Goal: Task Accomplishment & Management: Complete application form

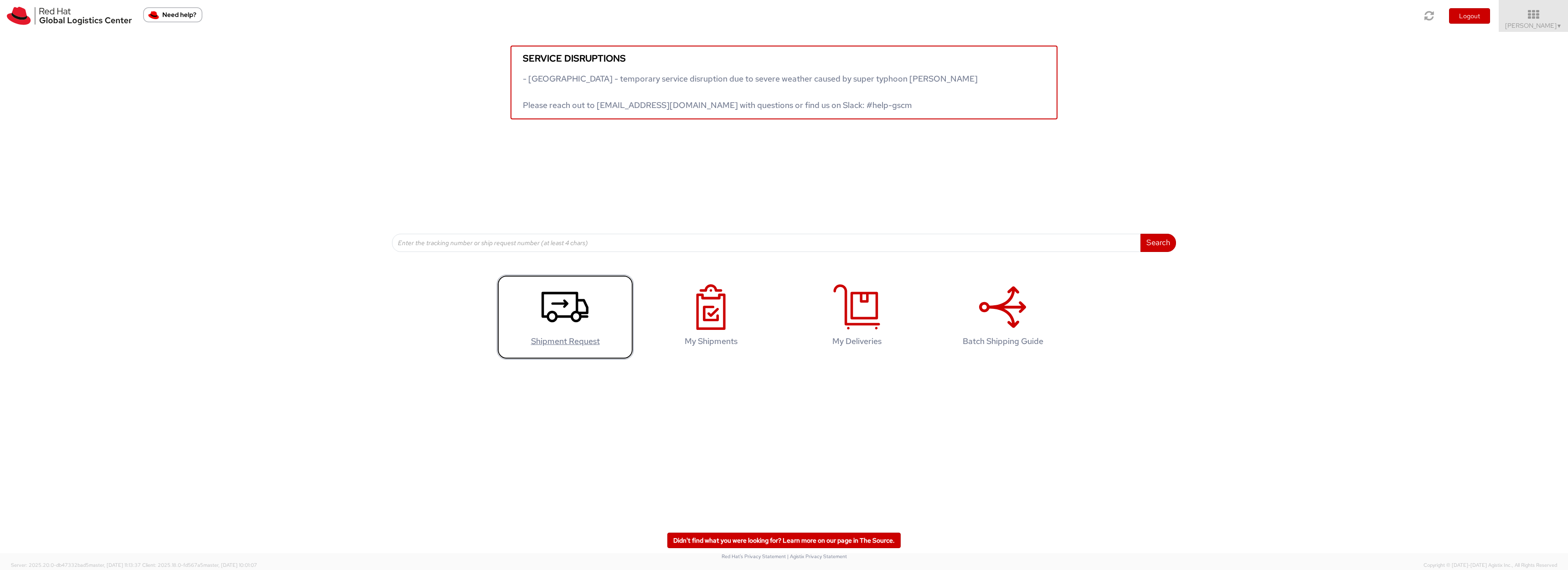
click at [596, 309] on link "Shipment Request" at bounding box center [565, 318] width 136 height 85
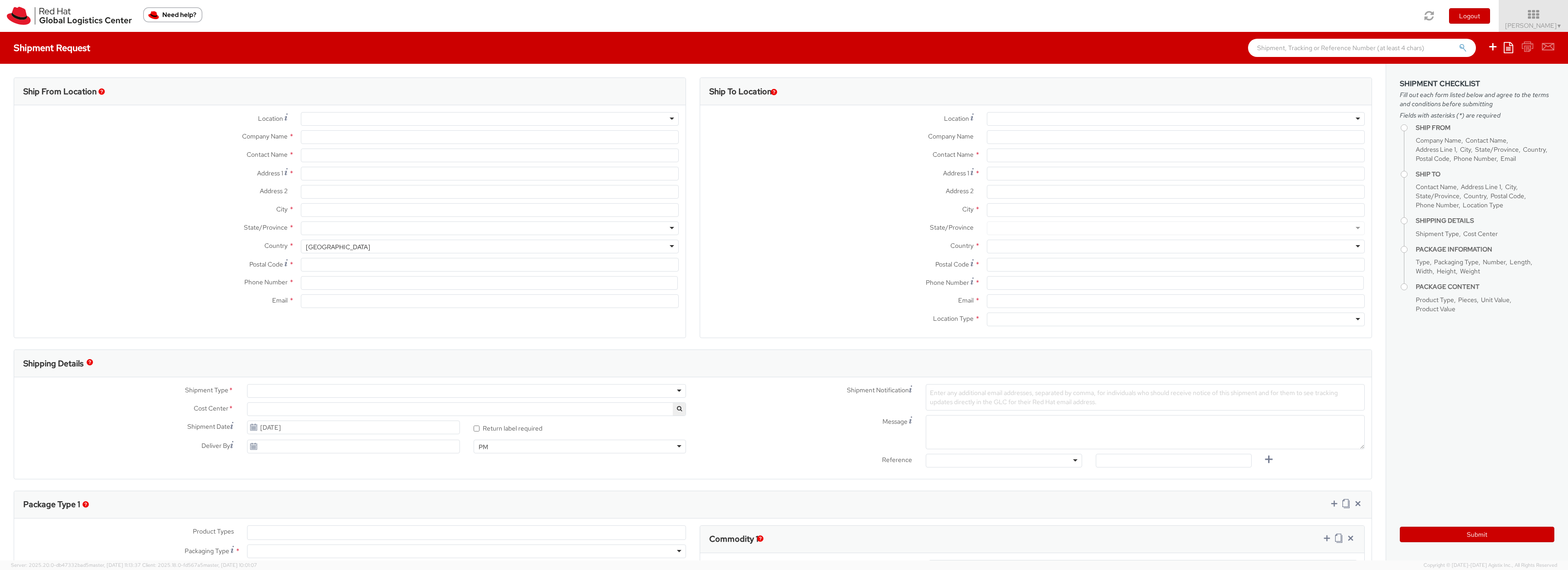
select select "857"
select select
type input "Red Hat, Inc."
type input "[PERSON_NAME]"
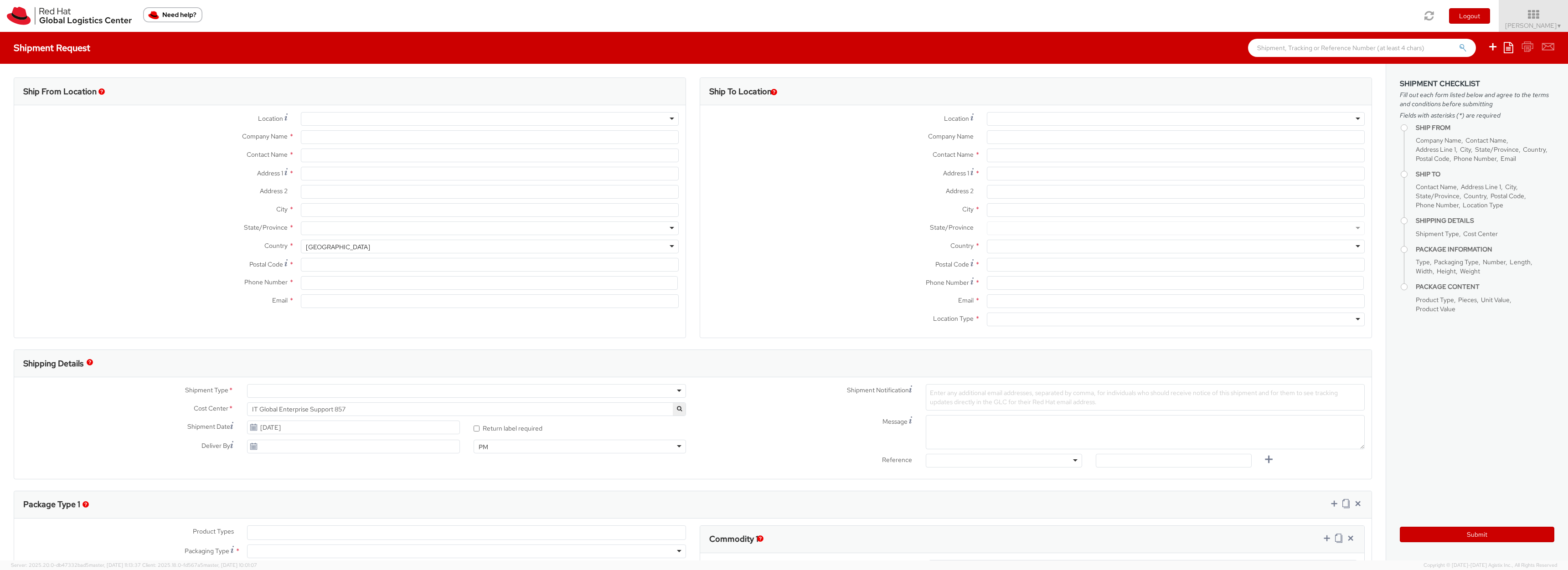
type input "100 East Davie Street"
type input "RALEIGH"
type input "27601"
type input "19197544240"
type input "torban@redhat.com"
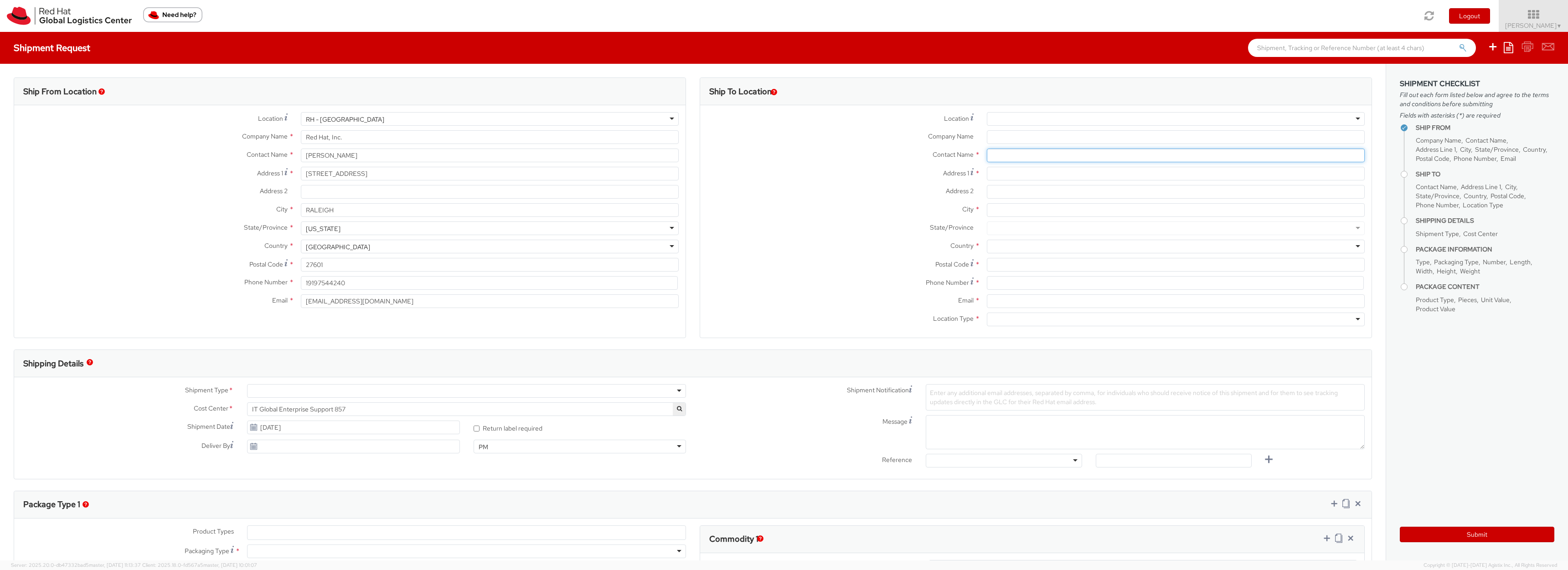
click at [1020, 156] on input "text" at bounding box center [1177, 156] width 378 height 14
type input "tacoya"
click at [1012, 172] on span "Red Hat, Inc." at bounding box center [1010, 173] width 36 height 9
type input "Red Hat, Inc."
type input "[PERSON_NAME]"
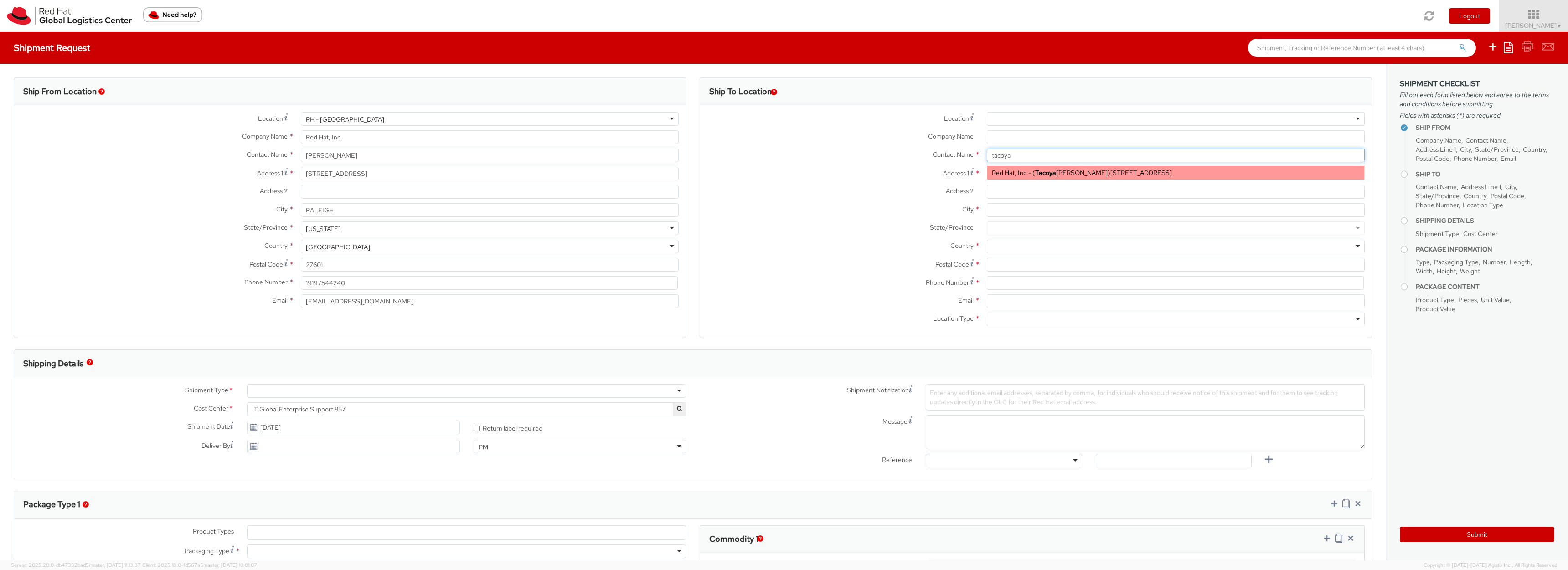
type input "100 East Davie Street"
type input "RALEIGH"
type input "27601"
type input "19197544240"
type input "torban@redhat.com"
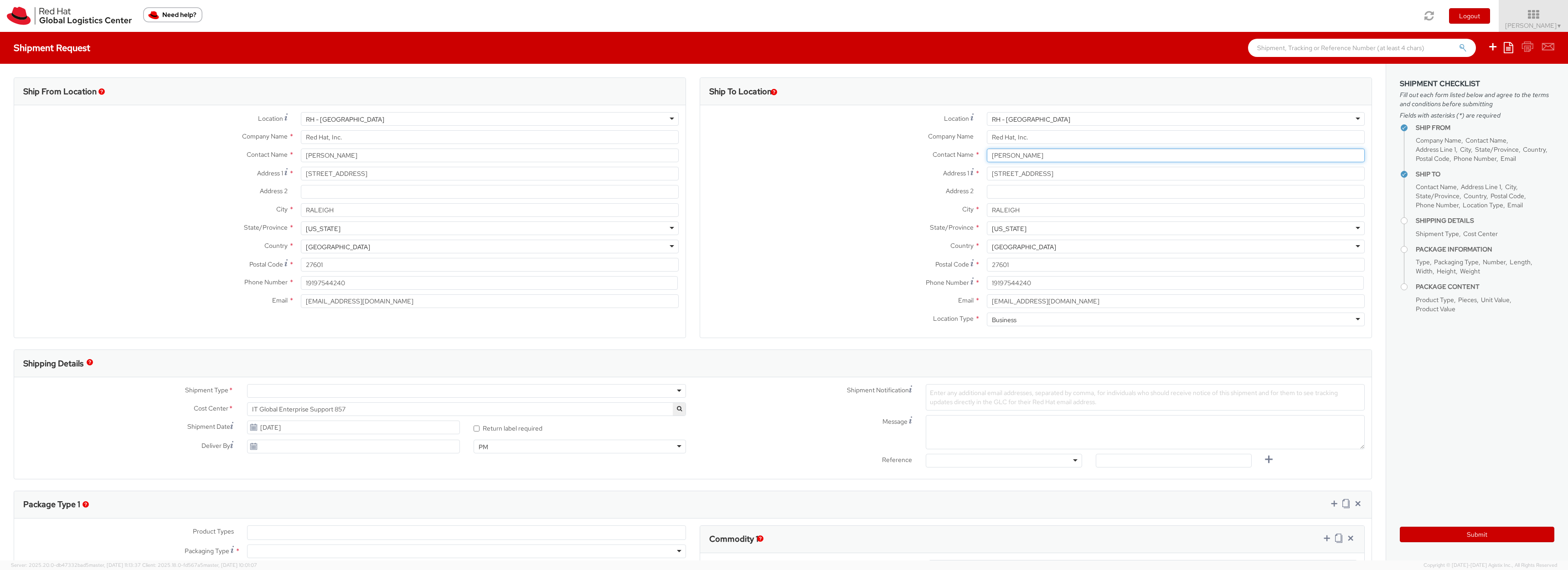
type input "[PERSON_NAME]"
click at [915, 186] on label "Address 2 *" at bounding box center [840, 191] width 280 height 12
click at [987, 186] on input "Address 2 *" at bounding box center [1177, 192] width 378 height 14
click at [353, 158] on input "[PERSON_NAME]" at bounding box center [490, 156] width 378 height 14
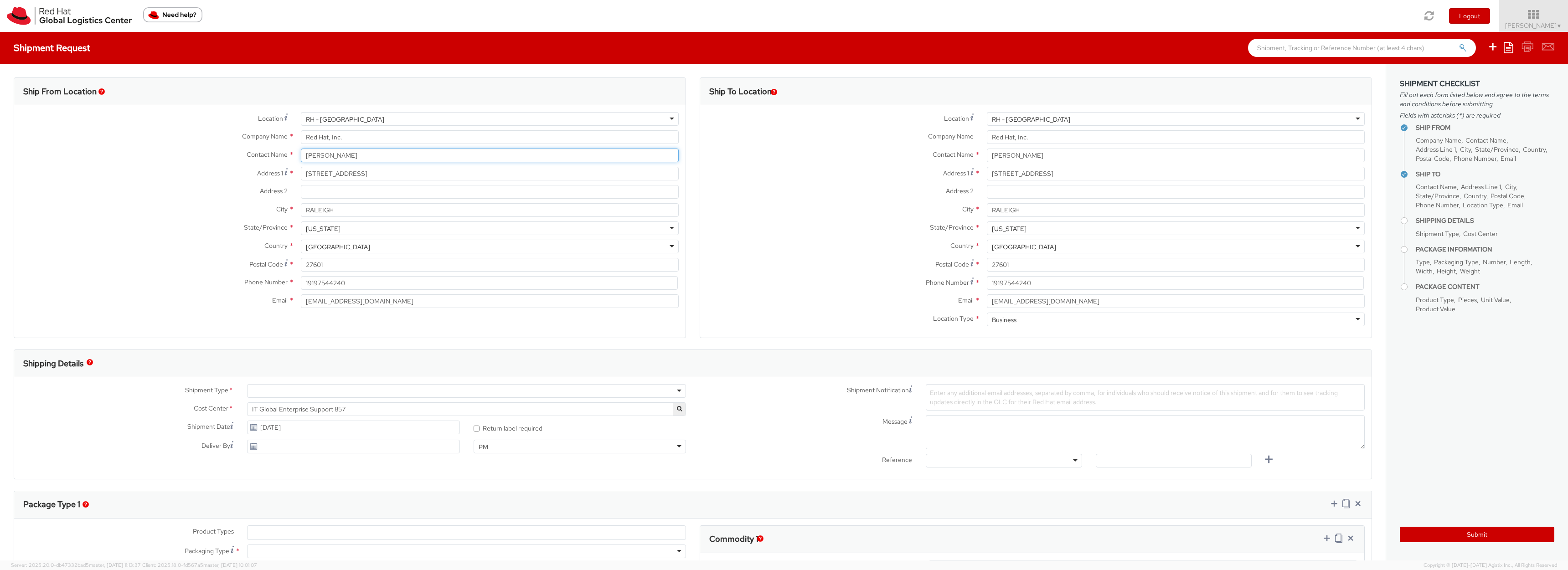
click at [353, 158] on input "[PERSON_NAME]" at bounding box center [490, 156] width 378 height 14
click at [329, 162] on input "text" at bounding box center [490, 156] width 378 height 14
paste input "Hussain Mohammed"
type input "Hussain Mohammed"
click at [371, 177] on strong "Hussain Mohammed" at bounding box center [362, 173] width 53 height 9
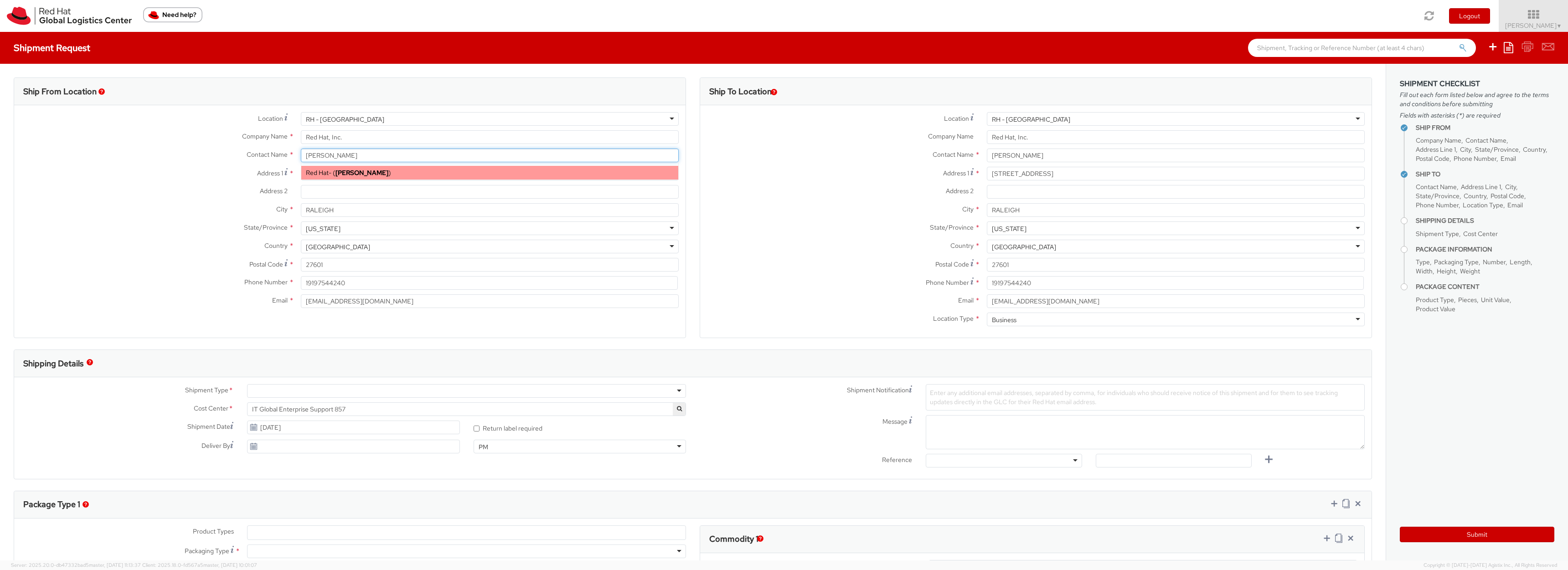
type input "Red Hat"
type input "hmohamme@redhat.com"
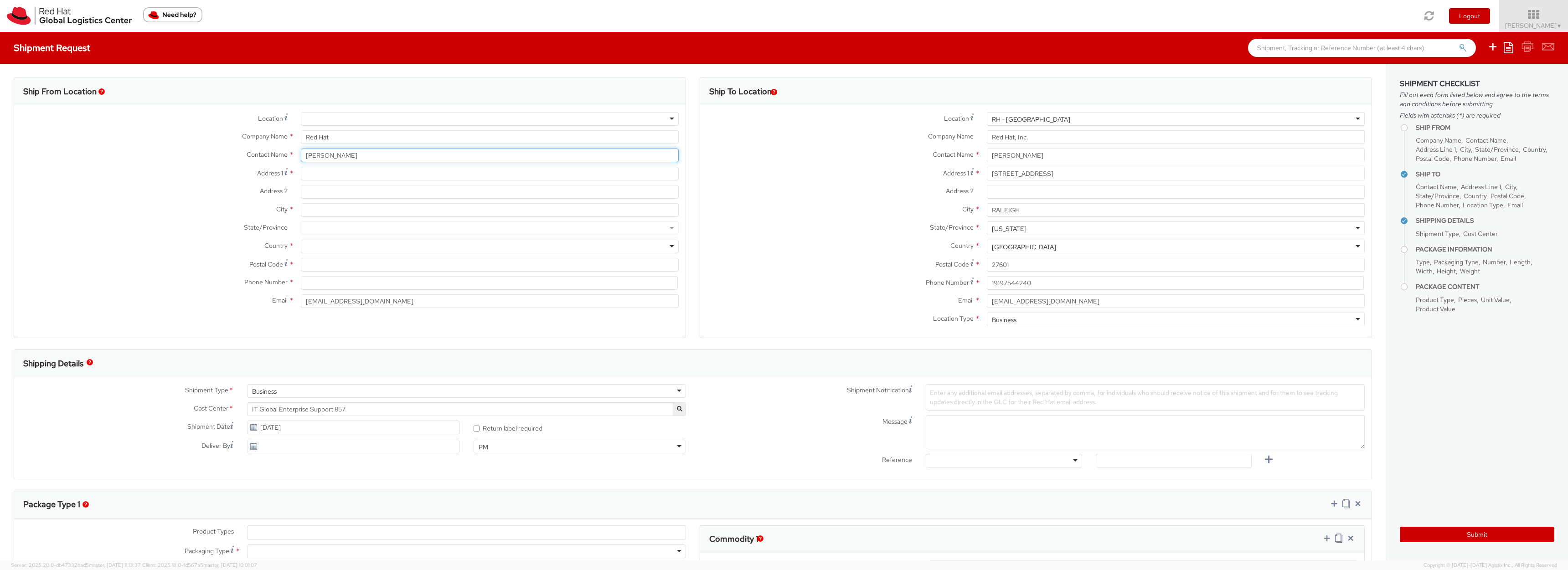
type input "Hussain Mohammed"
click at [371, 177] on input "Address 1 *" at bounding box center [490, 173] width 378 height 14
click at [309, 170] on input "Address 1 *" at bounding box center [490, 173] width 378 height 14
paste input "1014 Sean Cir"
type input "1014 Sean Cir"
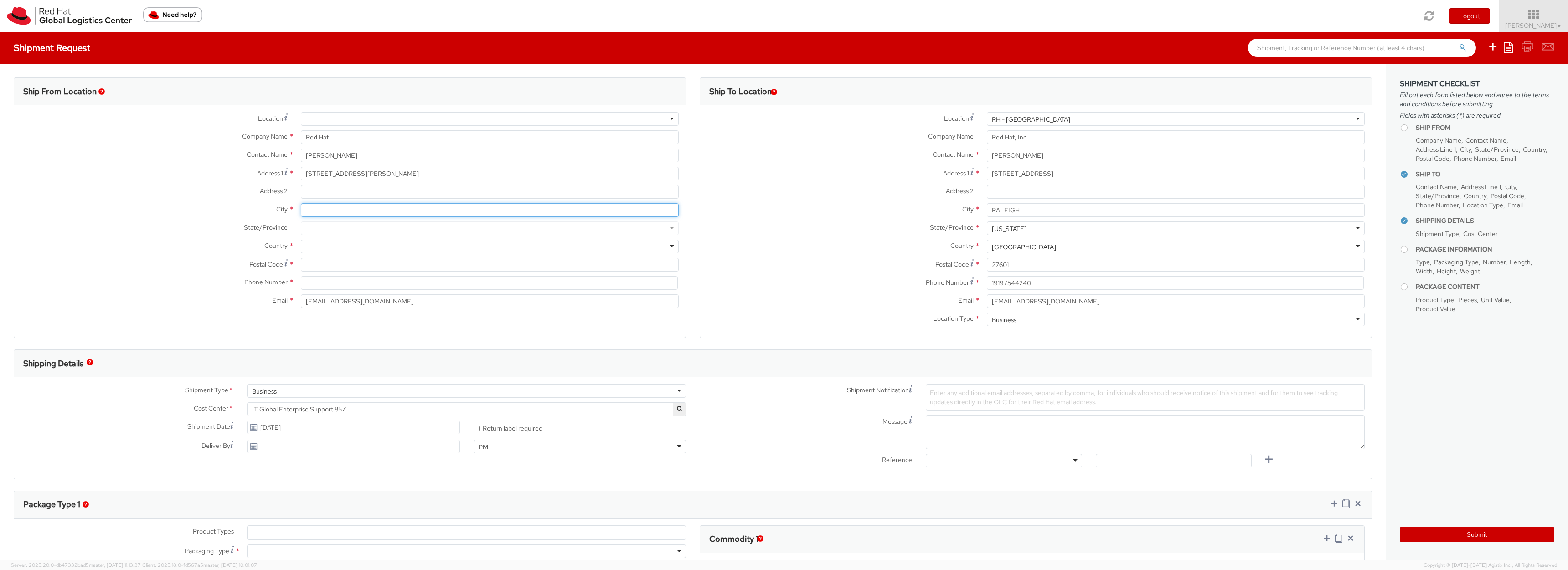
click at [330, 208] on input "City *" at bounding box center [490, 210] width 378 height 14
paste input "Darien"
type input "Darien"
click at [319, 249] on div at bounding box center [490, 246] width 378 height 14
type input "uni"
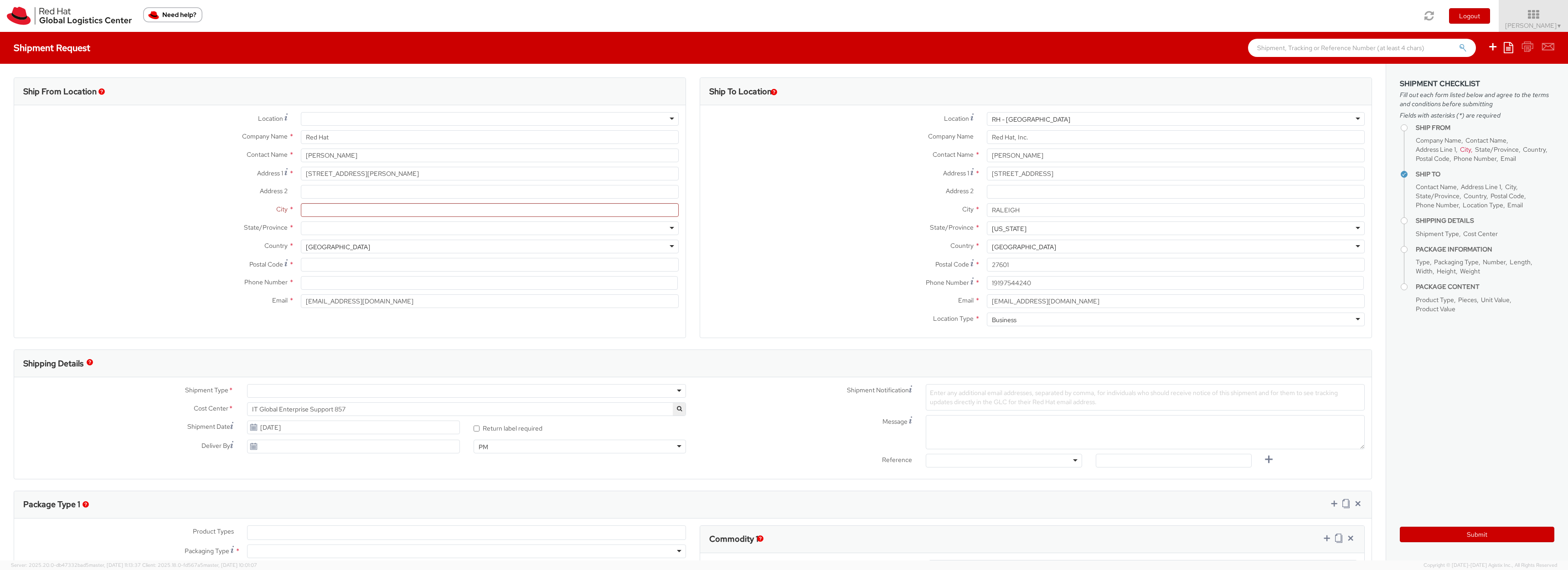
click at [321, 224] on div at bounding box center [490, 228] width 378 height 14
click at [322, 210] on input "City *" at bounding box center [490, 210] width 378 height 14
paste input "Darien"
type input "Darien"
click at [322, 231] on div at bounding box center [490, 228] width 378 height 14
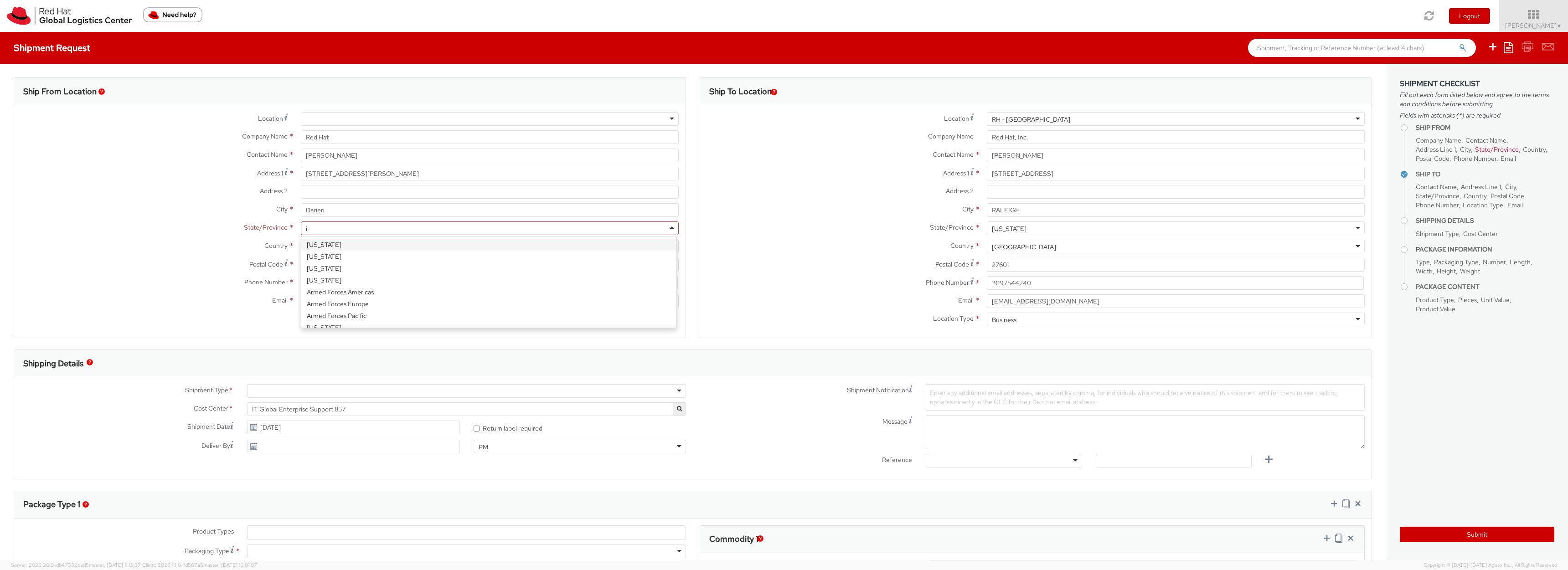
type input "il"
click at [332, 175] on input "1014 Sean Cir" at bounding box center [490, 173] width 378 height 14
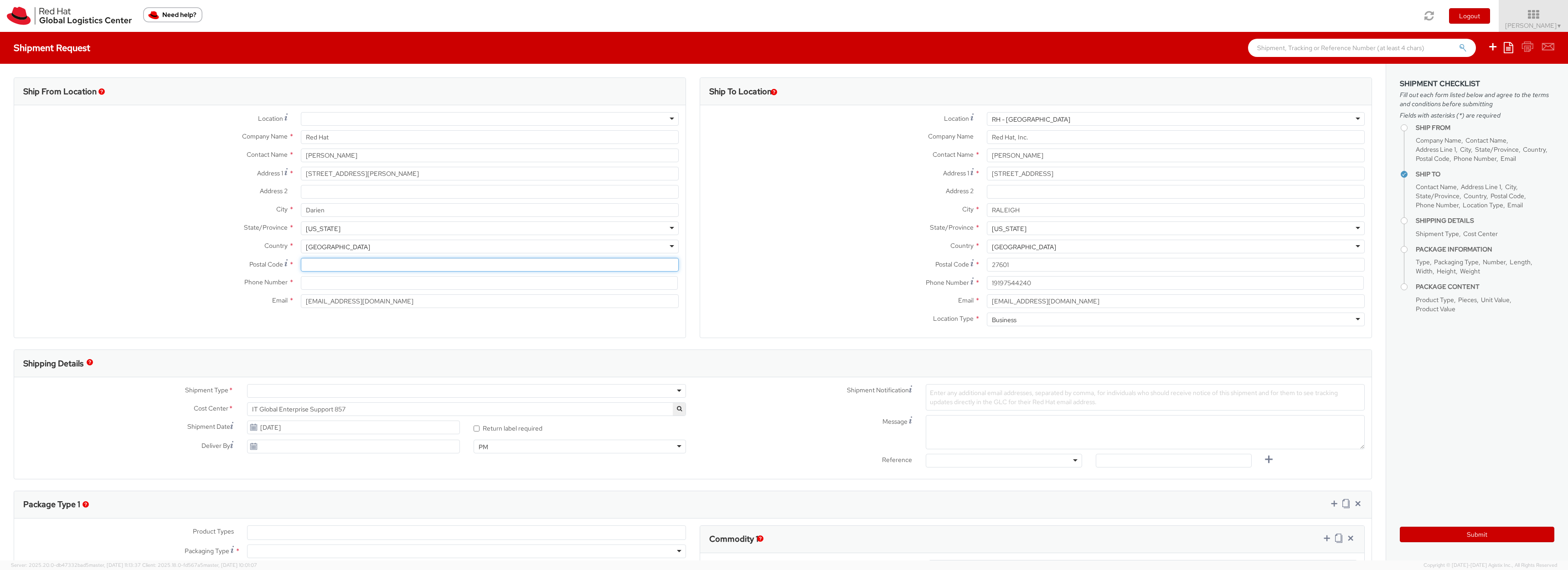
click at [402, 270] on input "Postal Code *" at bounding box center [490, 265] width 378 height 14
click at [316, 266] on input "Postal Code *" at bounding box center [490, 265] width 378 height 14
paste input "60561"
type input "60561"
click at [315, 154] on input "Hussain Mohammed" at bounding box center [490, 156] width 378 height 14
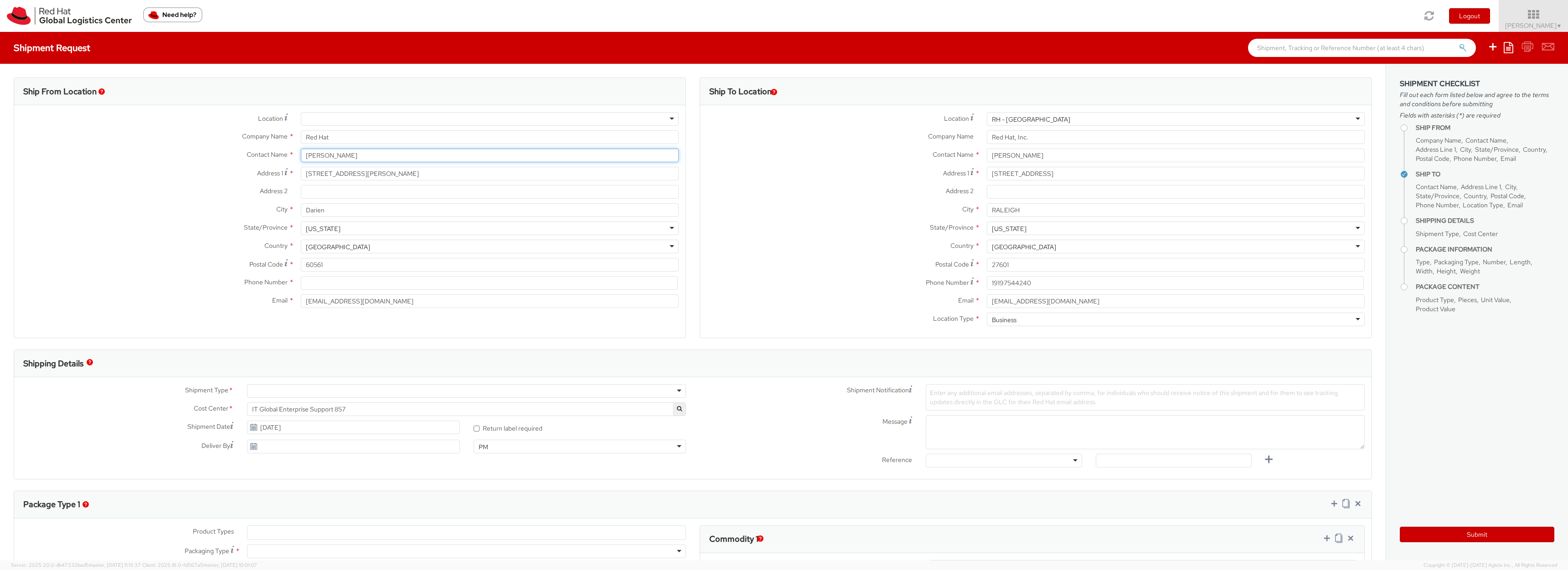
click at [315, 154] on input "Hussain Mohammed" at bounding box center [490, 156] width 378 height 14
click at [1035, 280] on input "19197544240" at bounding box center [1176, 283] width 377 height 14
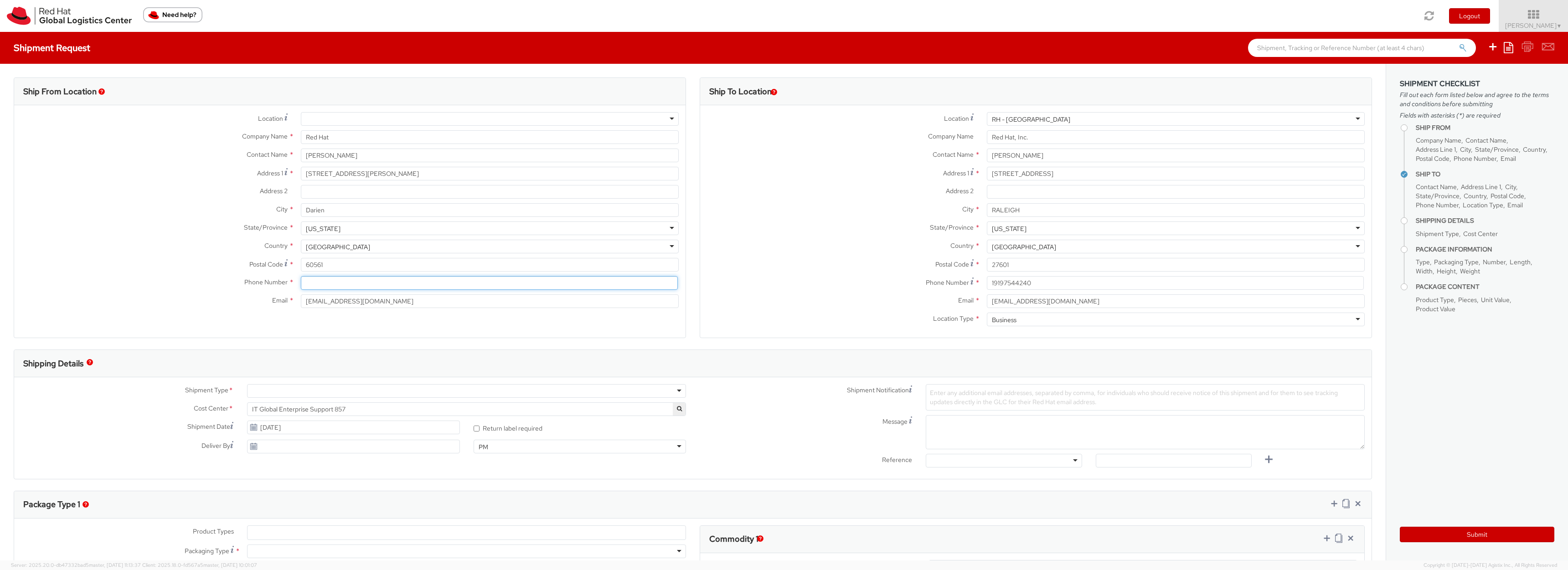
click at [370, 287] on input at bounding box center [489, 283] width 377 height 14
paste input "19197544240"
type input "19197544240"
click at [352, 319] on div "Location * RH - Amsterdam - MSO RH - Amsterdam Data Center RH - Ashburn Data Ce…" at bounding box center [350, 212] width 671 height 214
click at [344, 302] on input "hmohamme@redhat.com" at bounding box center [490, 301] width 378 height 14
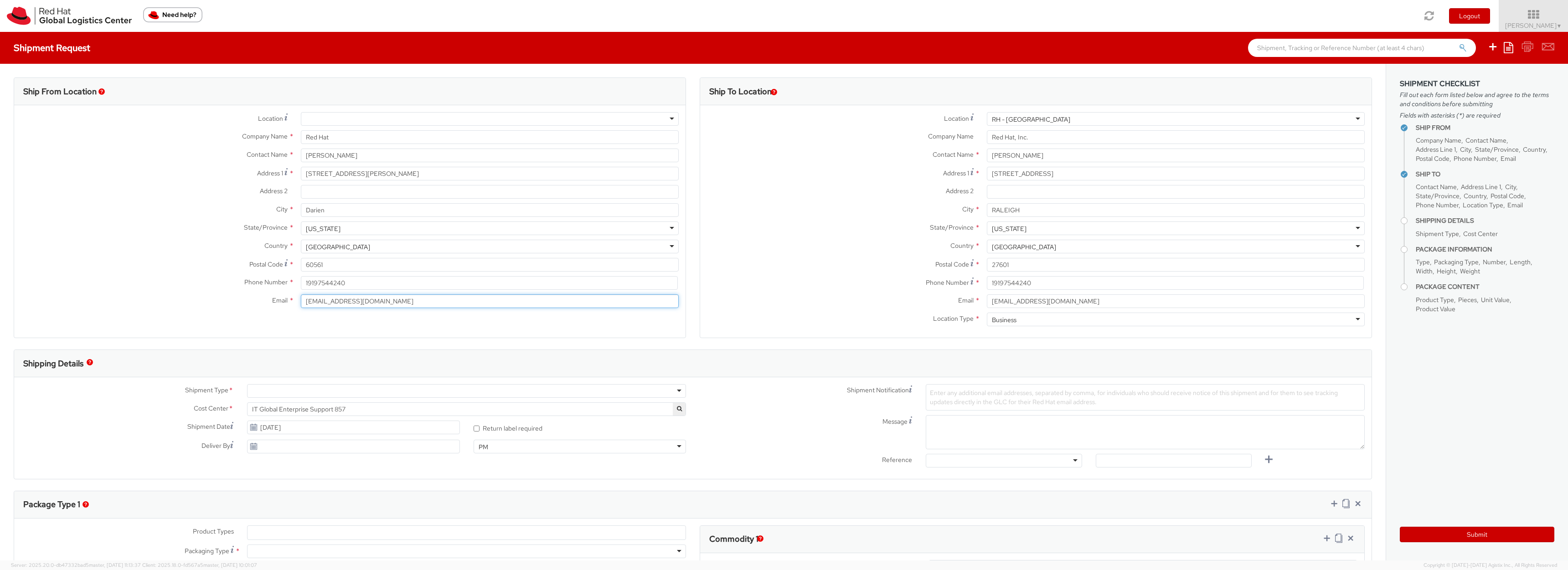
click at [413, 304] on input "hmohamme@redhat.com" at bounding box center [490, 301] width 378 height 14
click at [828, 265] on label "Postal Code *" at bounding box center [840, 264] width 280 height 12
click at [987, 265] on input "27601" at bounding box center [1177, 265] width 378 height 14
click at [807, 335] on div "Location * RH - Raleigh RH - Raleigh RH - Amsterdam - MSO RH - Amsterdam Data C…" at bounding box center [1036, 221] width 671 height 232
click at [357, 138] on input "Red Hat" at bounding box center [490, 137] width 378 height 14
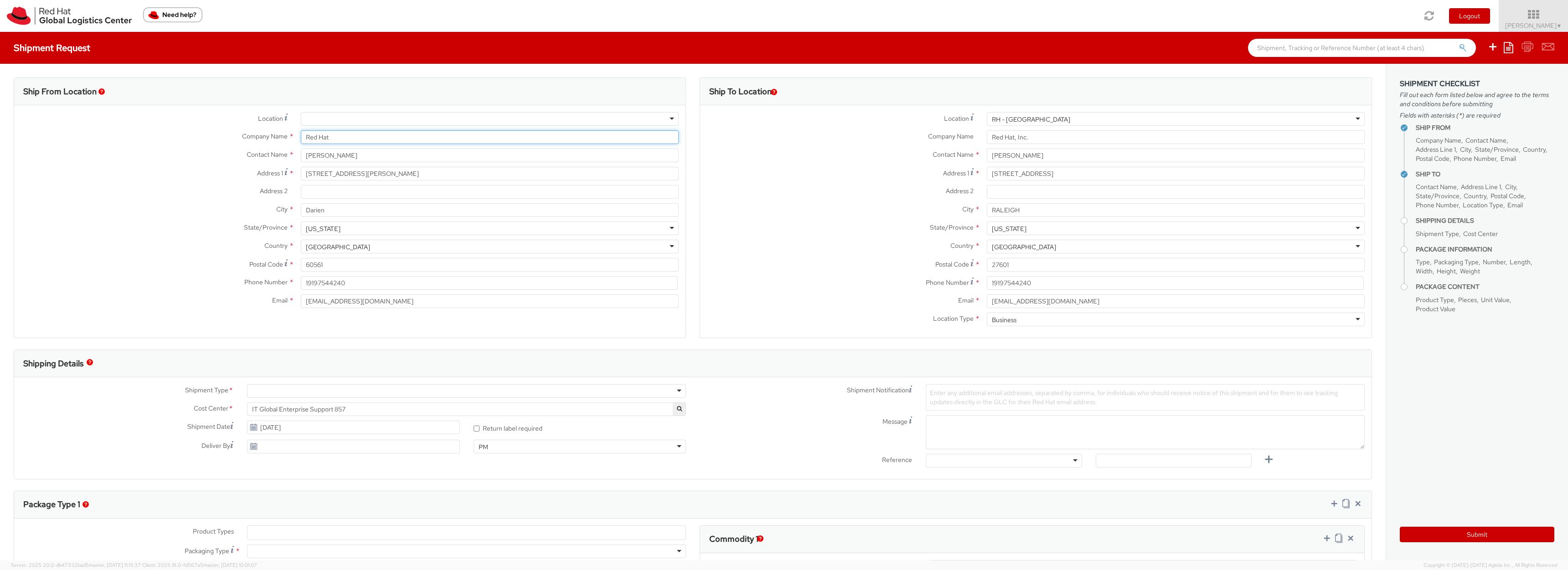
click at [357, 138] on input "Red Hat" at bounding box center [490, 137] width 378 height 14
click at [260, 159] on label "Contact Name *" at bounding box center [153, 154] width 280 height 12
click at [377, 395] on div at bounding box center [467, 391] width 439 height 14
click at [324, 300] on input "hmohamme@redhat.com" at bounding box center [490, 301] width 378 height 14
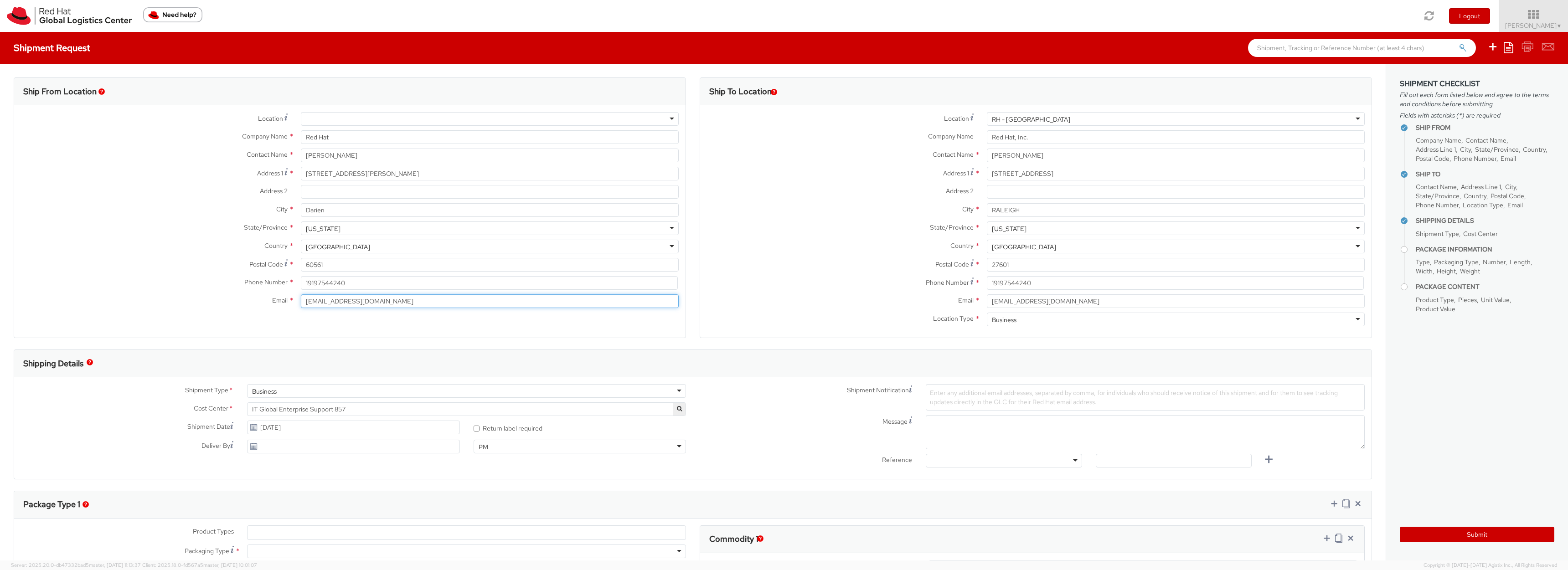
click at [324, 300] on input "hmohamme@redhat.com" at bounding box center [490, 301] width 378 height 14
click at [273, 407] on span "IT Global Enterprise Support 857" at bounding box center [467, 409] width 429 height 9
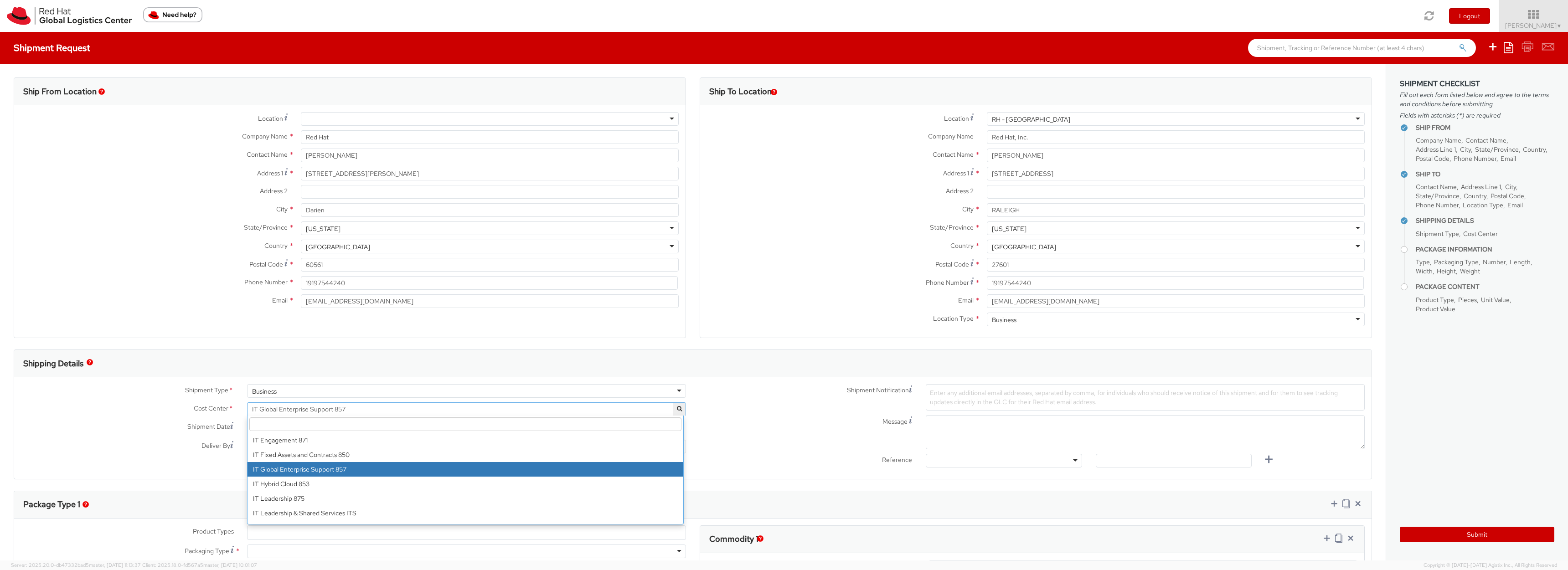
click at [305, 424] on input "search" at bounding box center [466, 424] width 432 height 14
paste input "866"
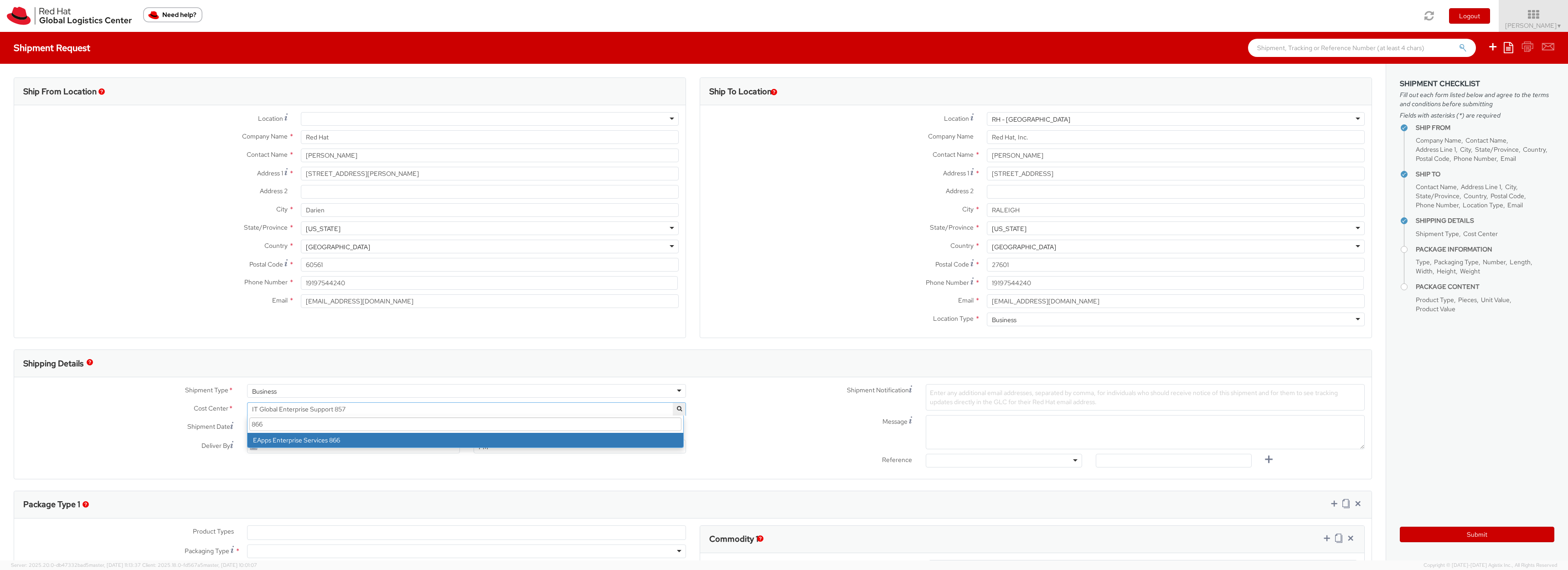
type input "866"
select select "866"
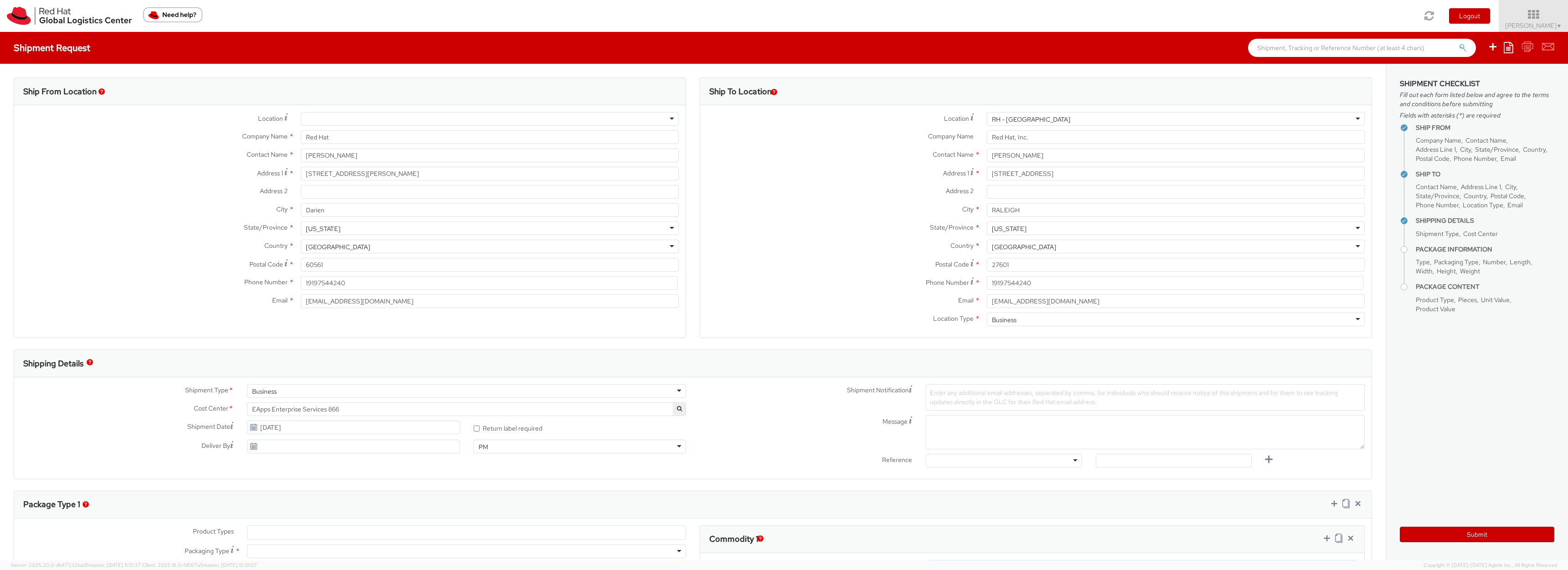
click at [510, 424] on label "* Return label required" at bounding box center [508, 428] width 71 height 11
click at [480, 425] on input "* Return label required" at bounding box center [477, 428] width 6 height 6
checkbox input "true"
click at [976, 398] on span "Enter any additional email addresses, separated by comma, for individuals who s…" at bounding box center [1134, 397] width 408 height 17
click at [951, 442] on textarea "Message" at bounding box center [1146, 432] width 439 height 34
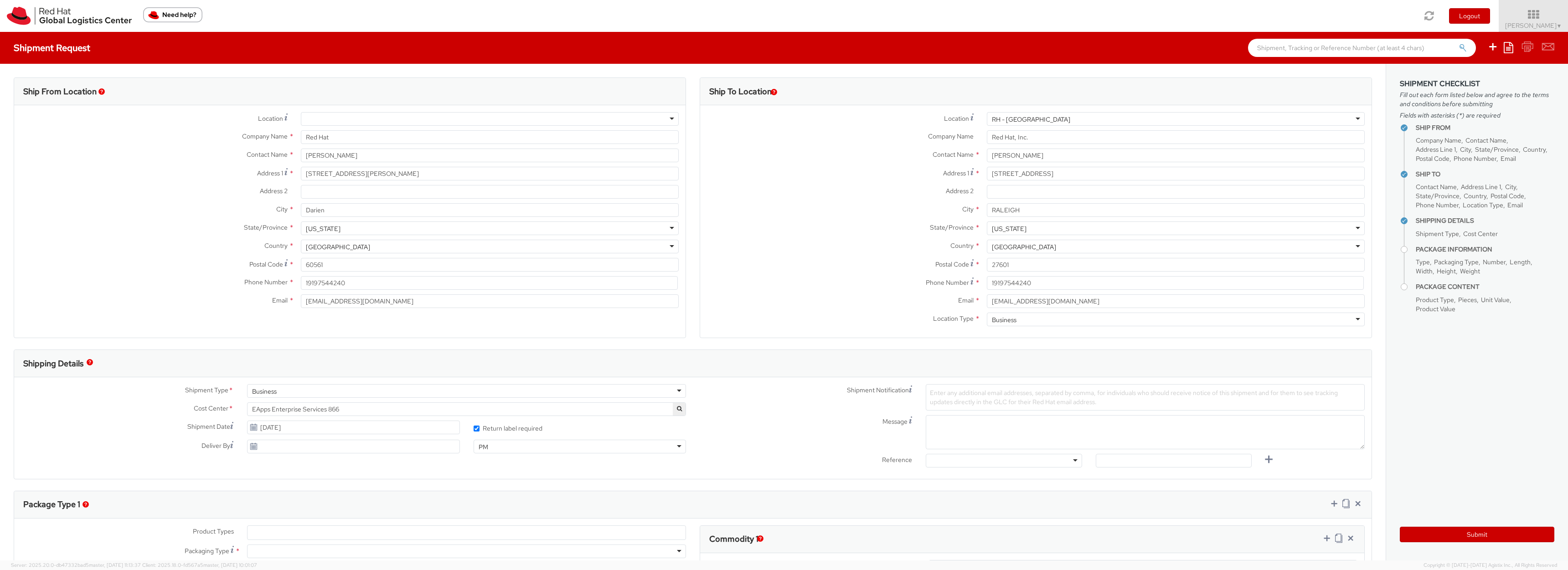
click at [970, 463] on div at bounding box center [1004, 461] width 156 height 14
click at [1195, 458] on input "text" at bounding box center [1173, 461] width 156 height 14
paste input "INC3797716"
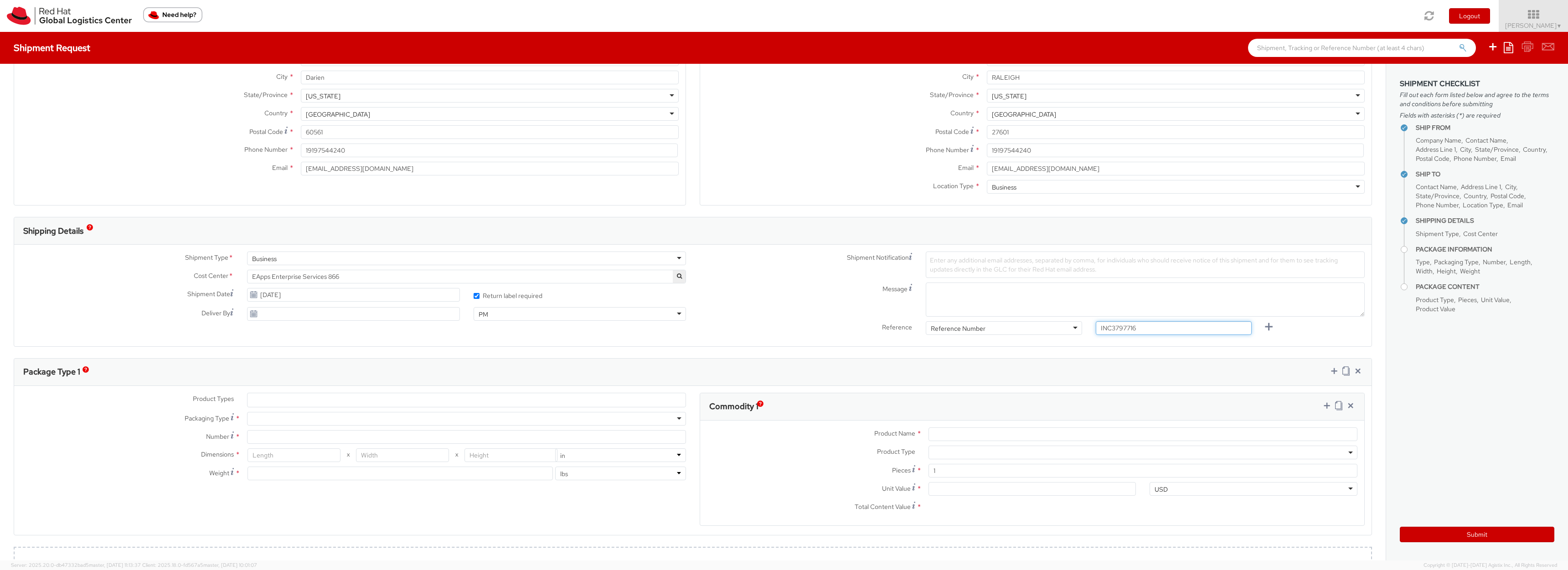
scroll to position [135, 0]
type input "INC3797716"
click at [435, 402] on ul at bounding box center [466, 398] width 438 height 14
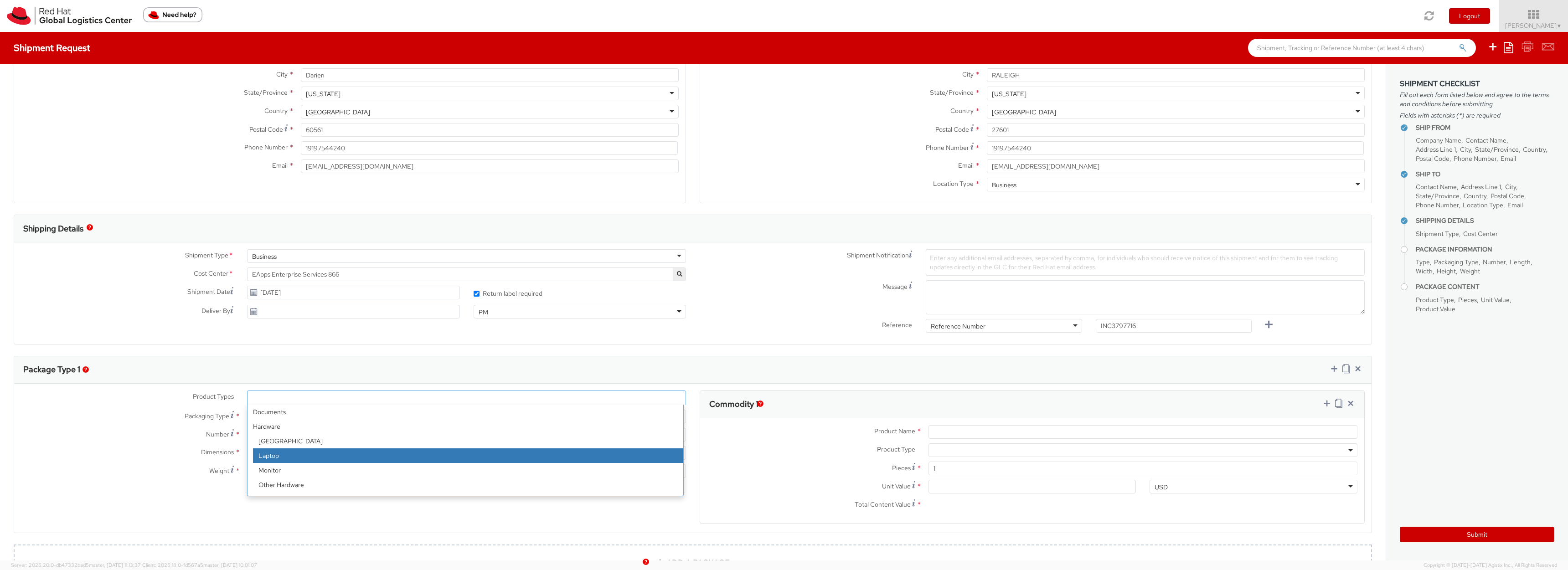
select select "LAPTOP"
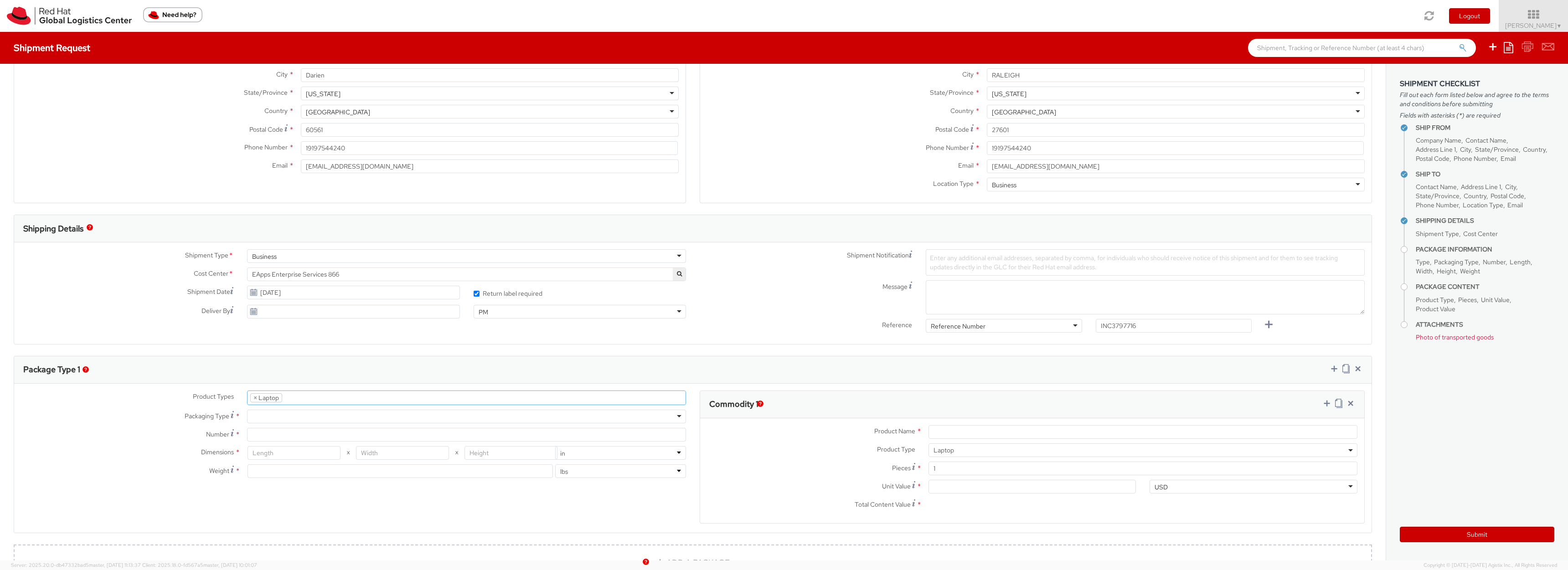
scroll to position [26, 0]
click at [274, 417] on div at bounding box center [467, 417] width 439 height 14
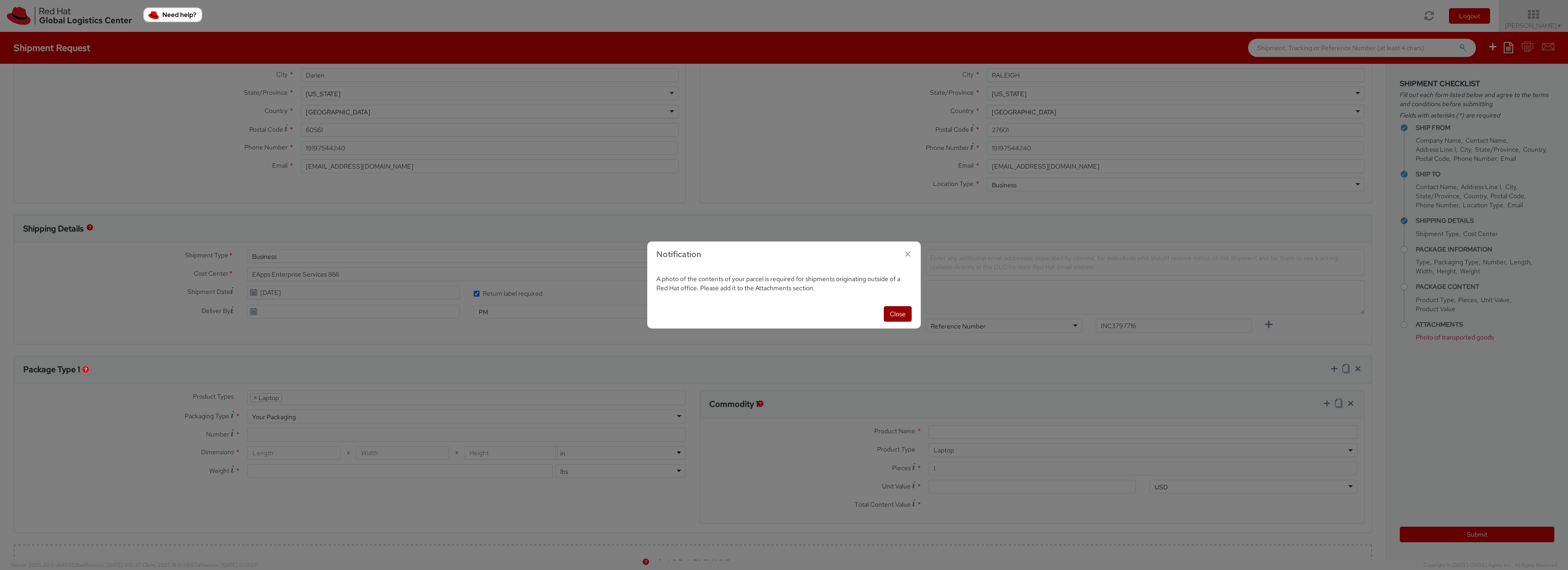
click at [896, 314] on button "Close" at bounding box center [898, 314] width 28 height 15
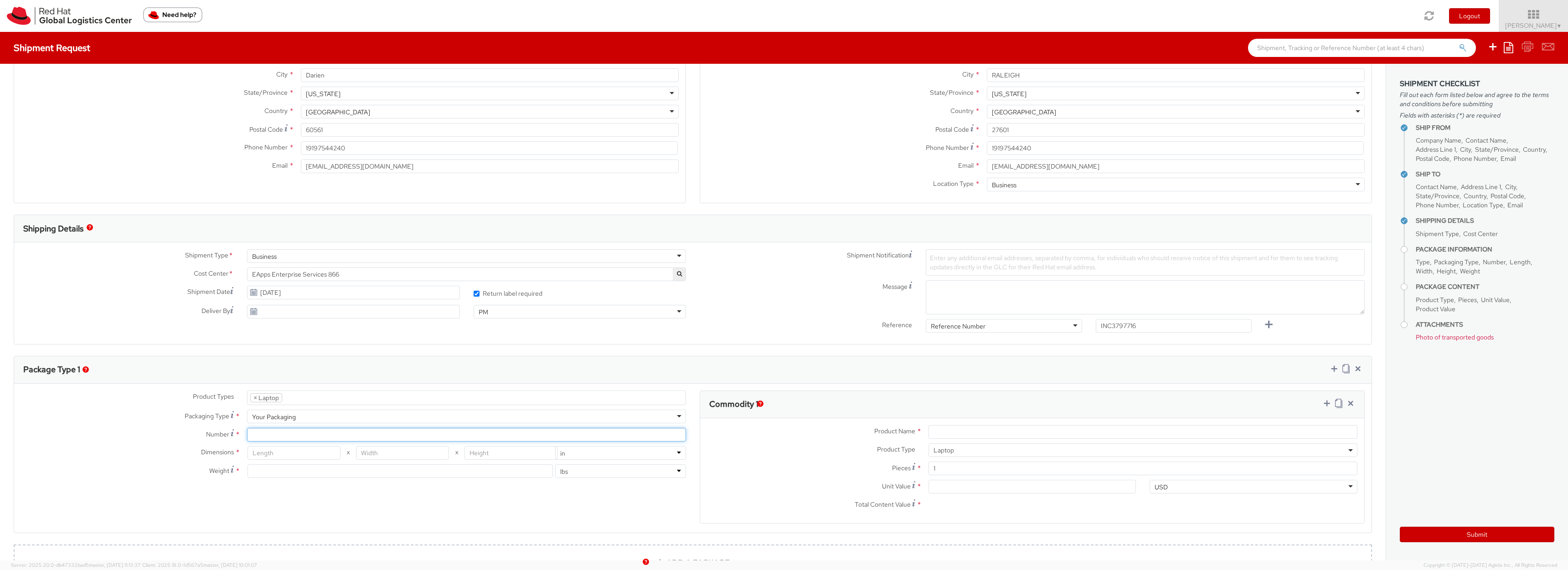
click at [371, 435] on input "Number *" at bounding box center [467, 434] width 439 height 14
type input "1"
click at [325, 456] on input "number" at bounding box center [294, 453] width 93 height 14
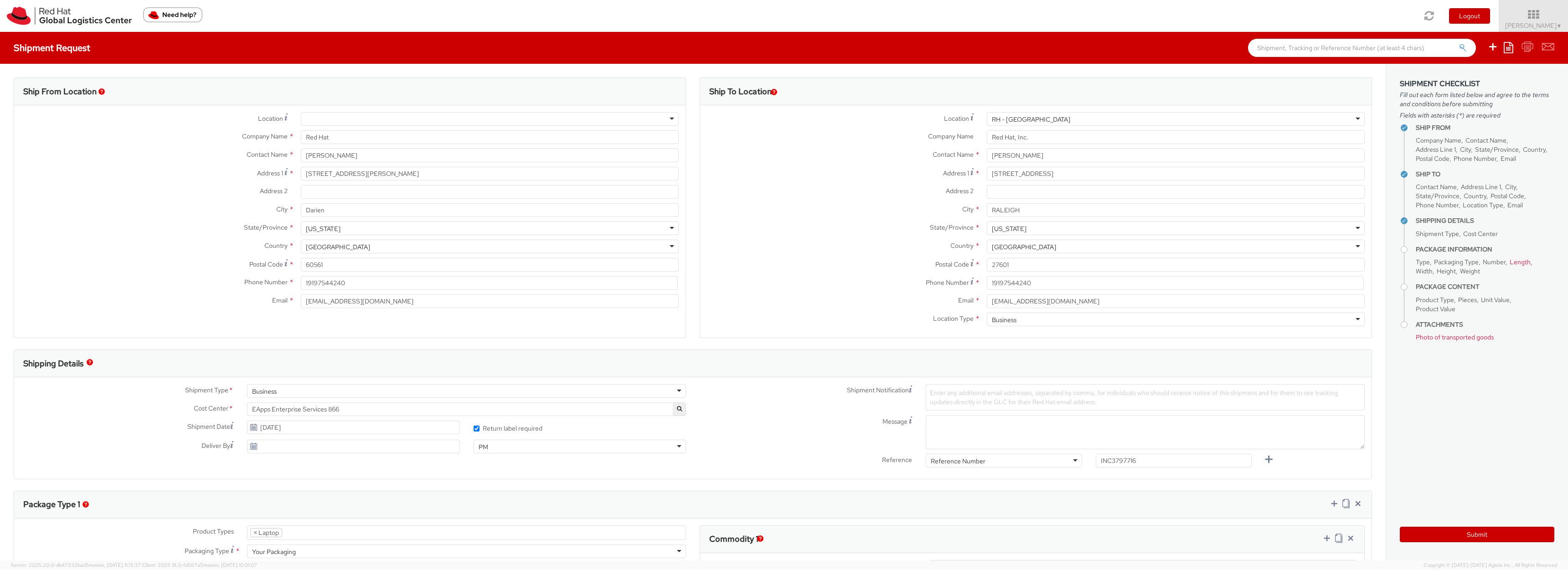
scroll to position [418, 0]
